Goal: Task Accomplishment & Management: Manage account settings

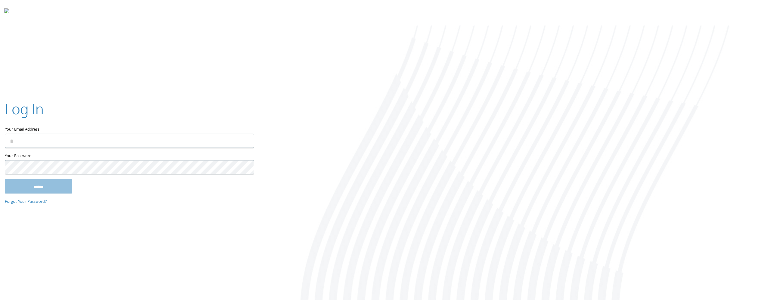
type input "**********"
click at [44, 186] on input "******" at bounding box center [38, 186] width 67 height 14
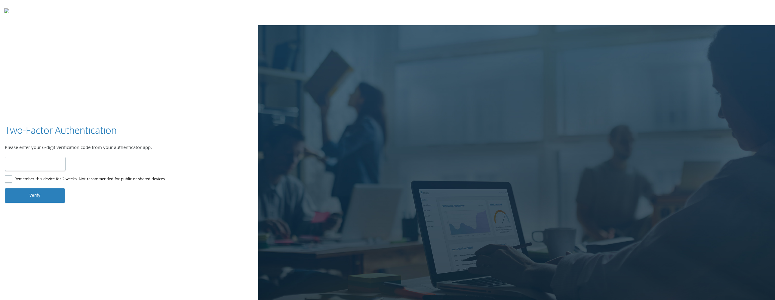
type input "******"
